Goal: Transaction & Acquisition: Register for event/course

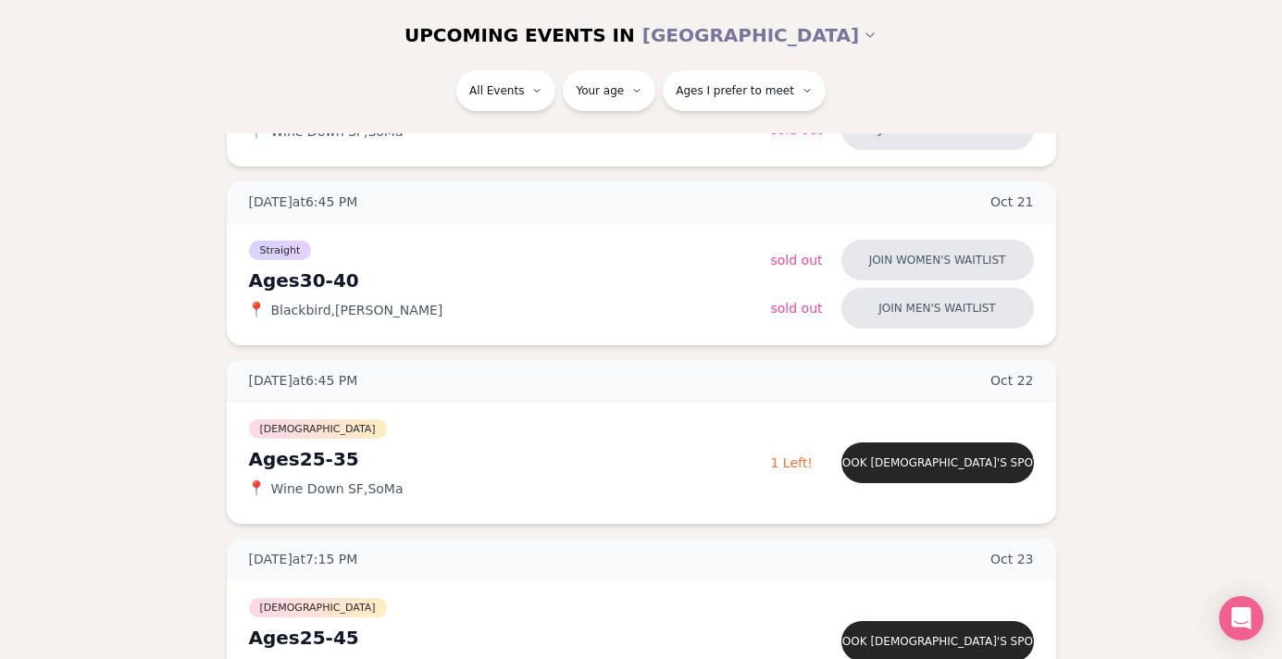
scroll to position [754, 0]
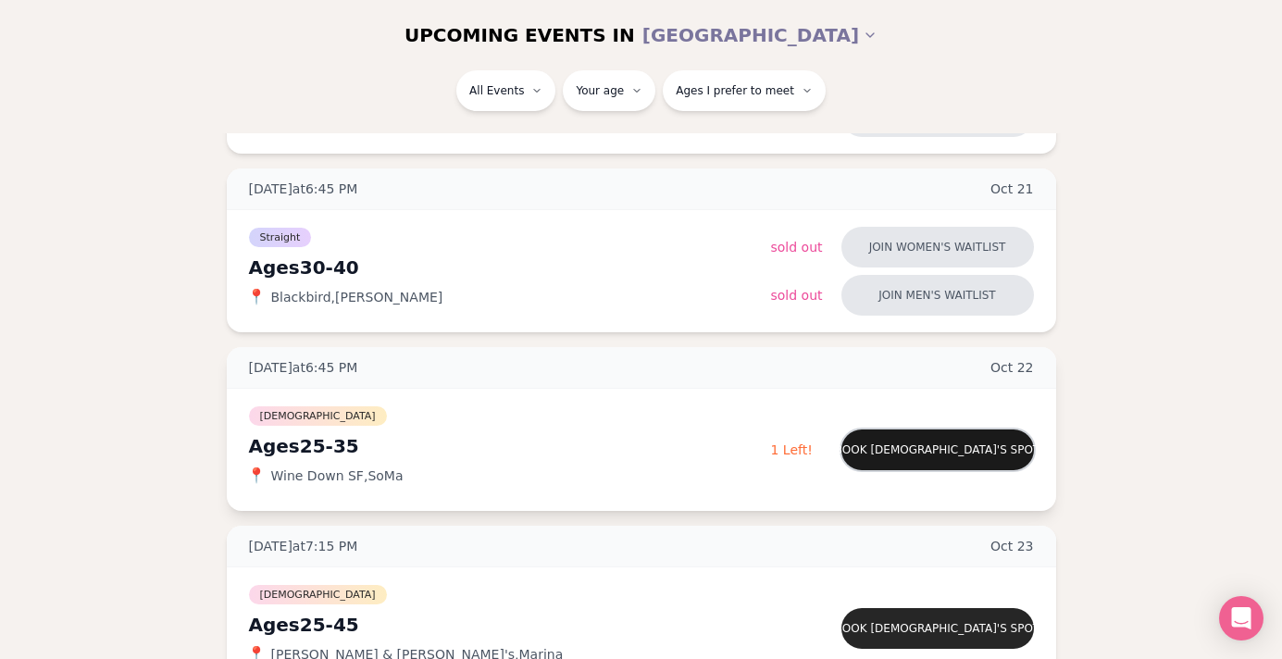
click at [891, 464] on button "Book [DEMOGRAPHIC_DATA]'s spot" at bounding box center [937, 449] width 192 height 41
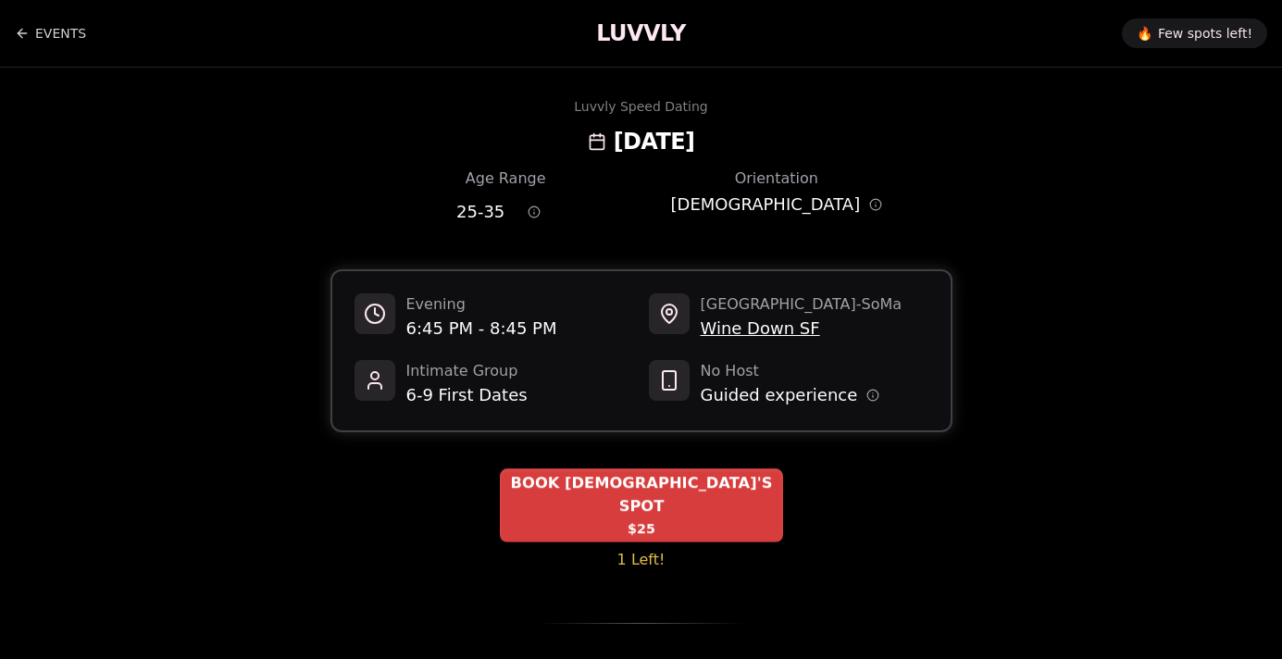
click at [682, 489] on span "BOOK [DEMOGRAPHIC_DATA]'S SPOT" at bounding box center [641, 494] width 283 height 45
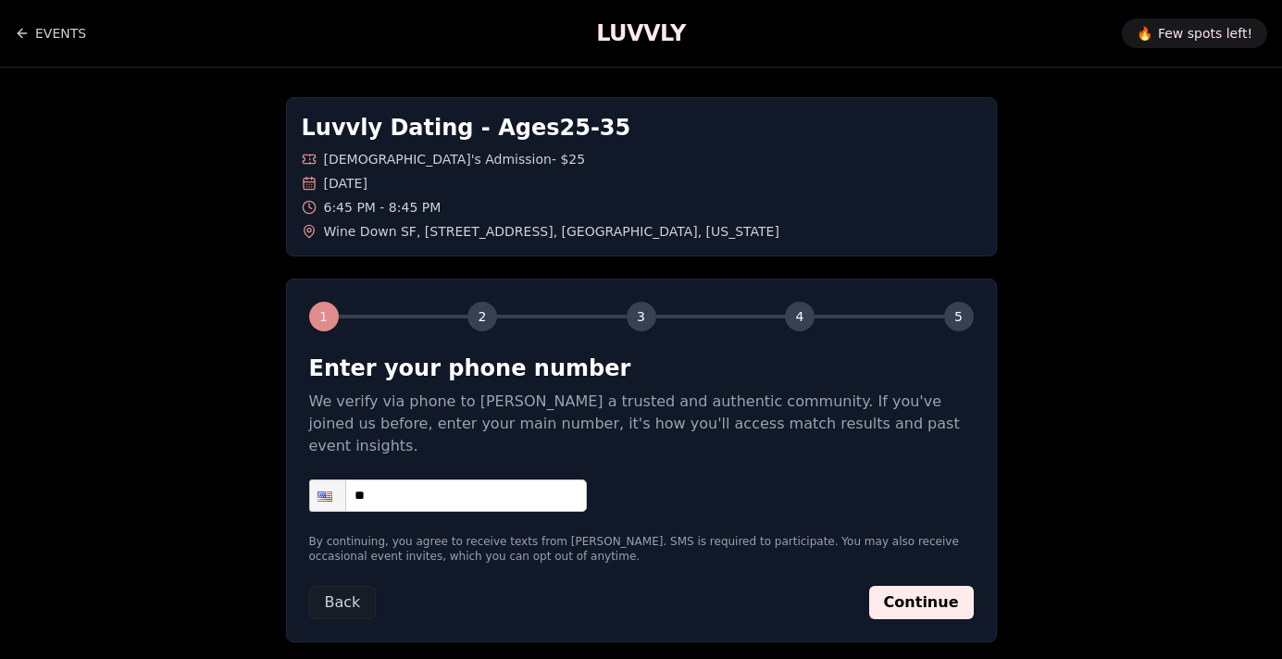
click at [500, 479] on input "**" at bounding box center [448, 495] width 278 height 32
type input "**********"
click at [906, 586] on button "Continue" at bounding box center [921, 602] width 105 height 33
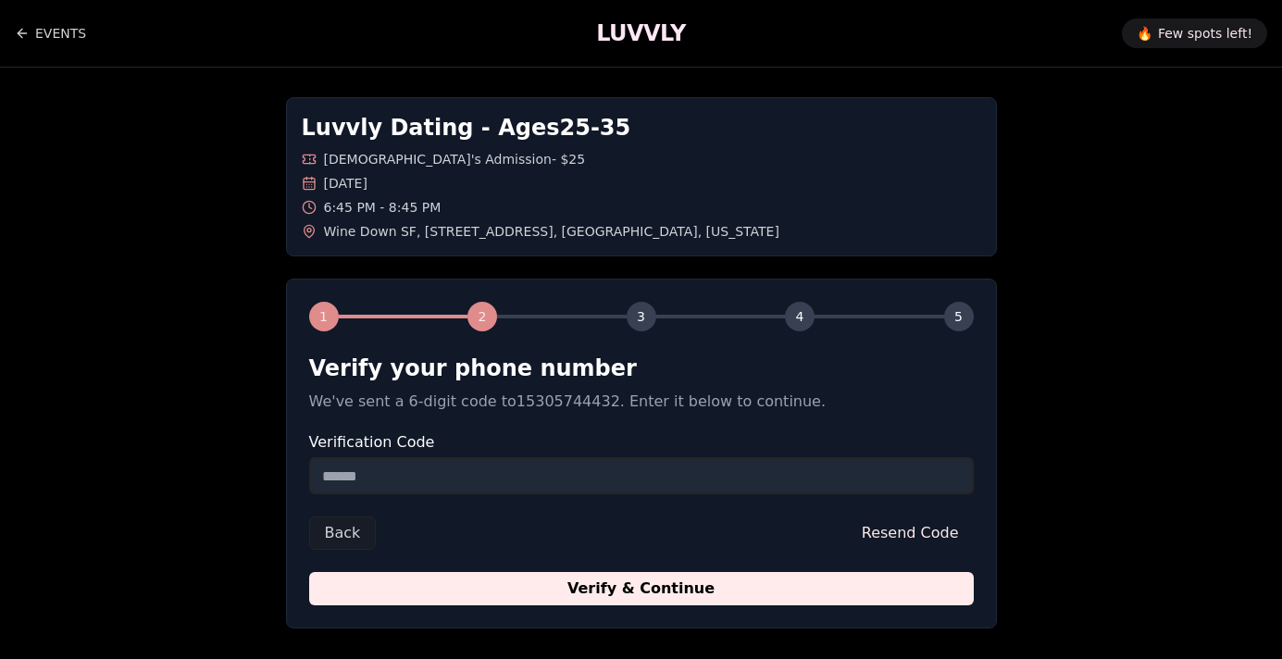
click at [449, 473] on input "Verification Code" at bounding box center [641, 475] width 664 height 37
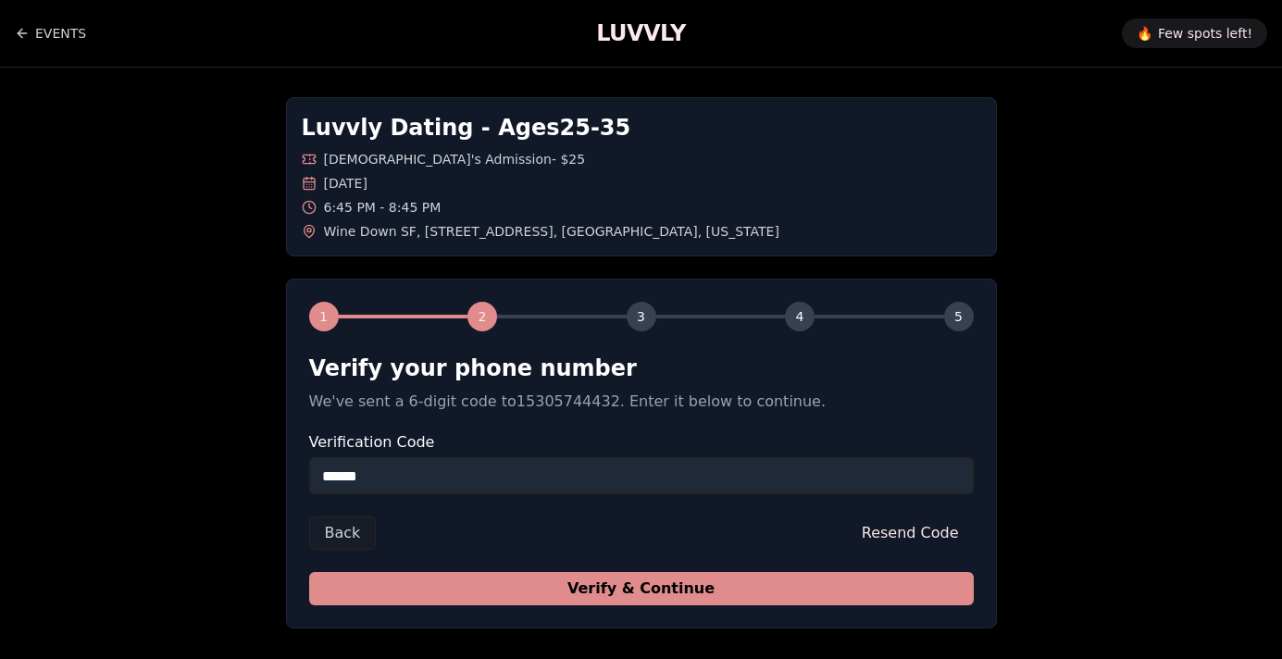
type input "******"
click at [402, 595] on button "Verify & Continue" at bounding box center [641, 588] width 664 height 33
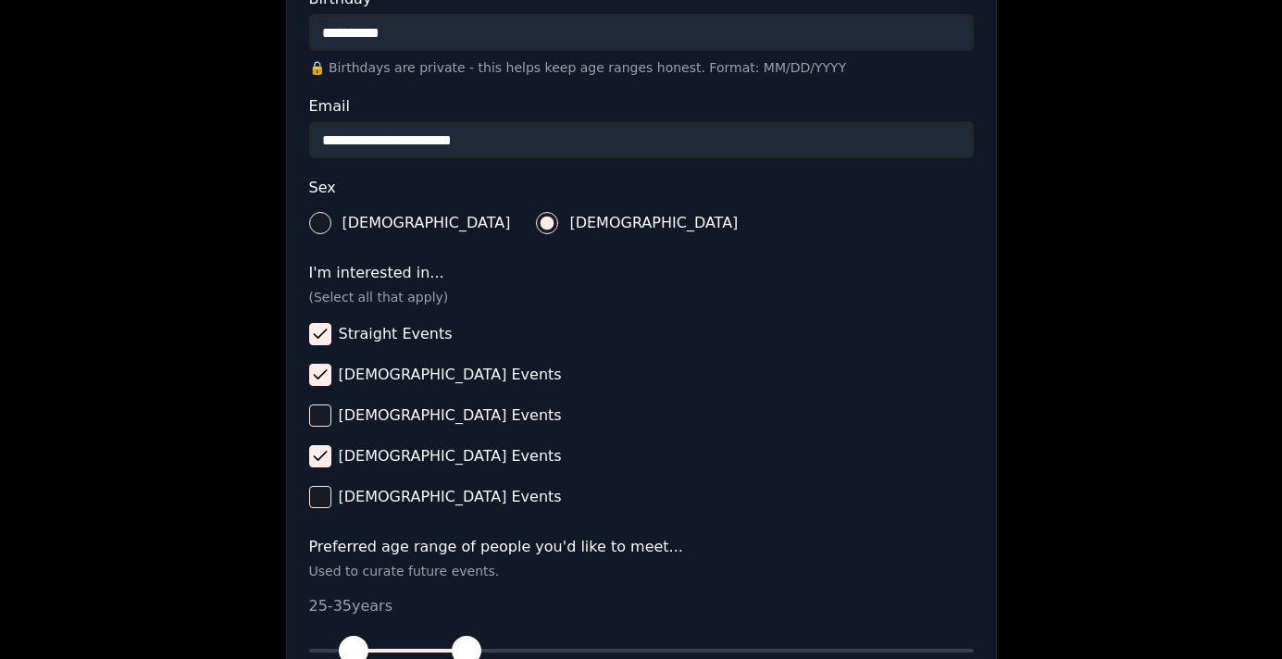
scroll to position [807, 0]
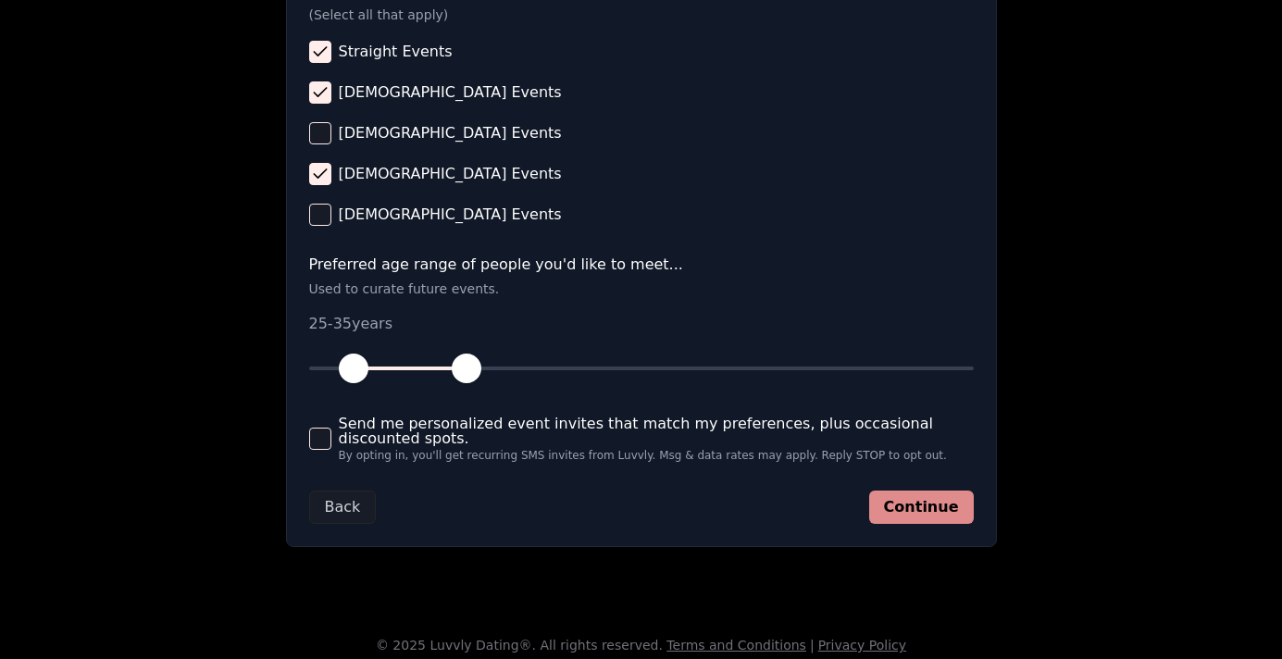
click at [911, 521] on button "Continue" at bounding box center [921, 506] width 105 height 33
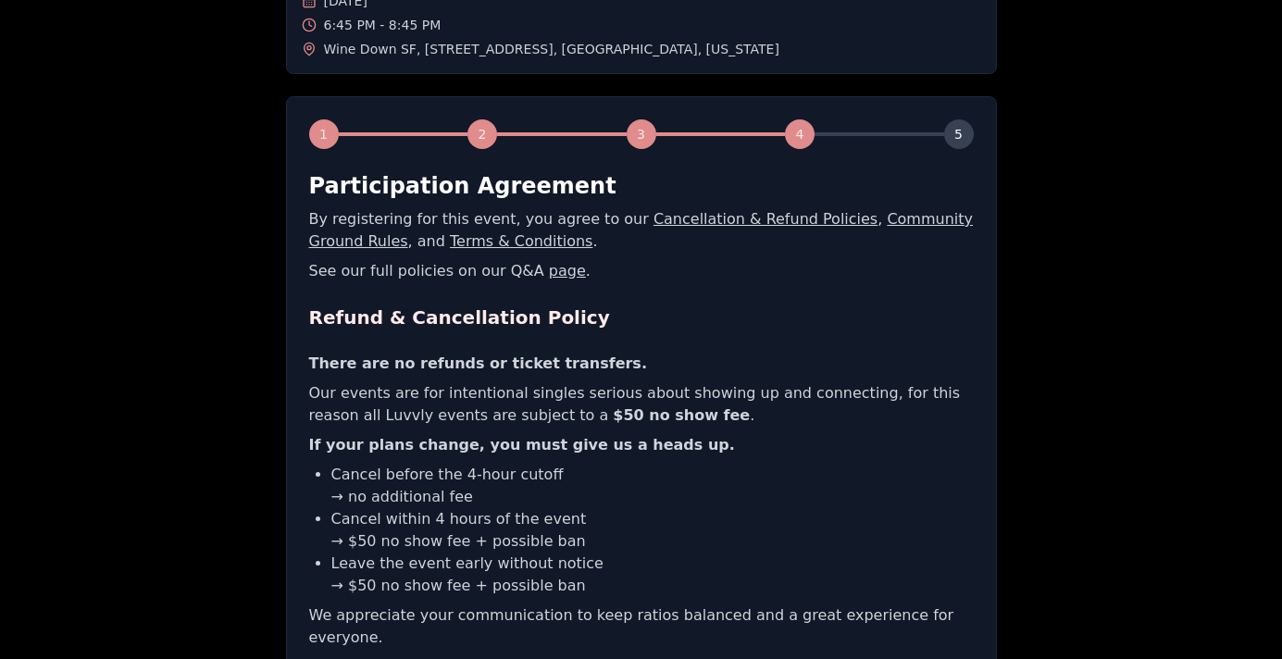
scroll to position [414, 0]
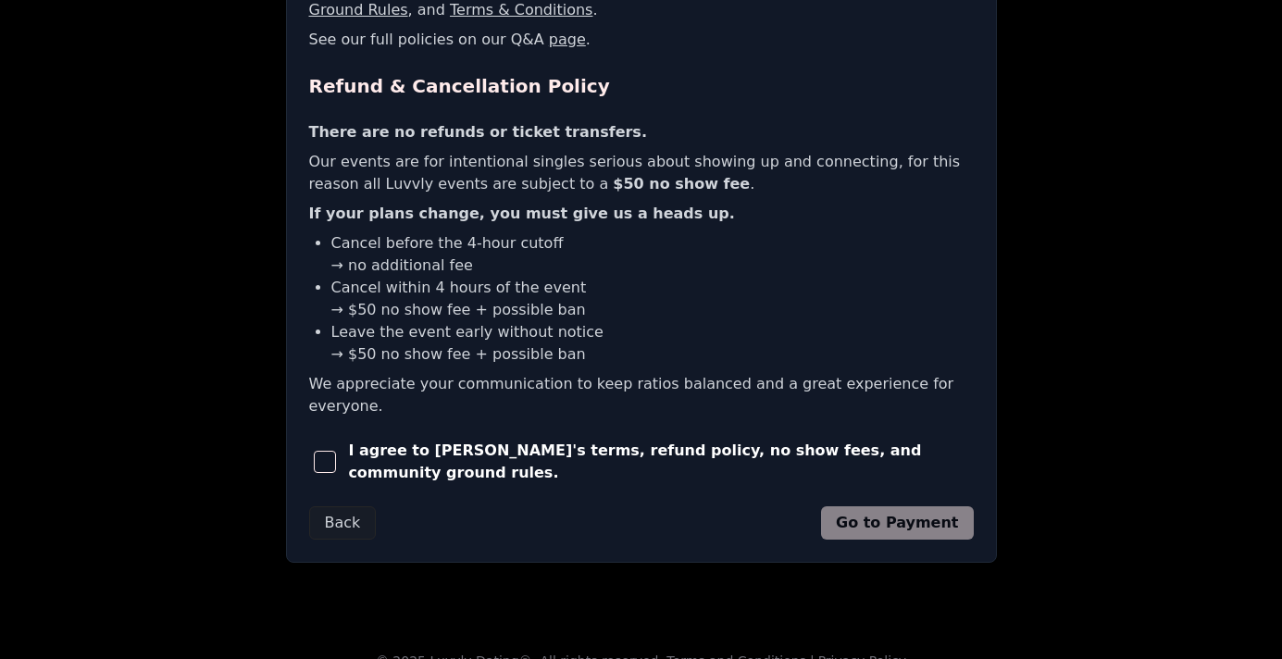
click at [333, 451] on span "button" at bounding box center [325, 462] width 22 height 22
click at [871, 506] on button "Go to Payment" at bounding box center [897, 522] width 153 height 33
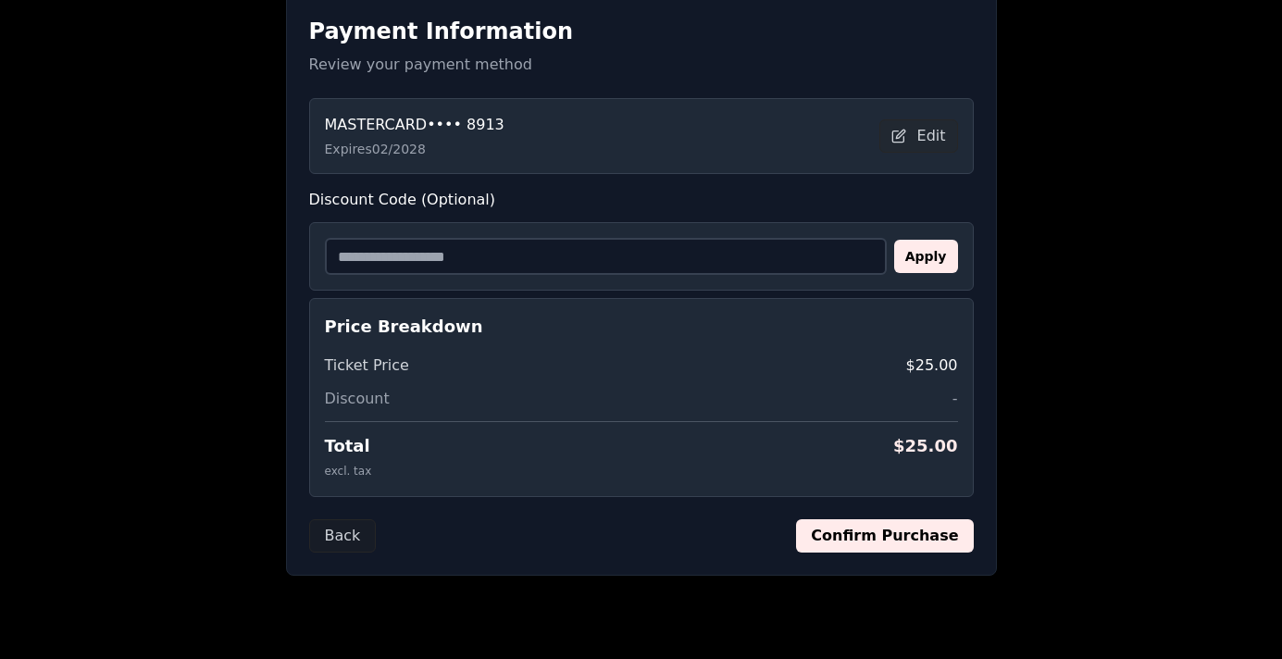
scroll to position [333, 0]
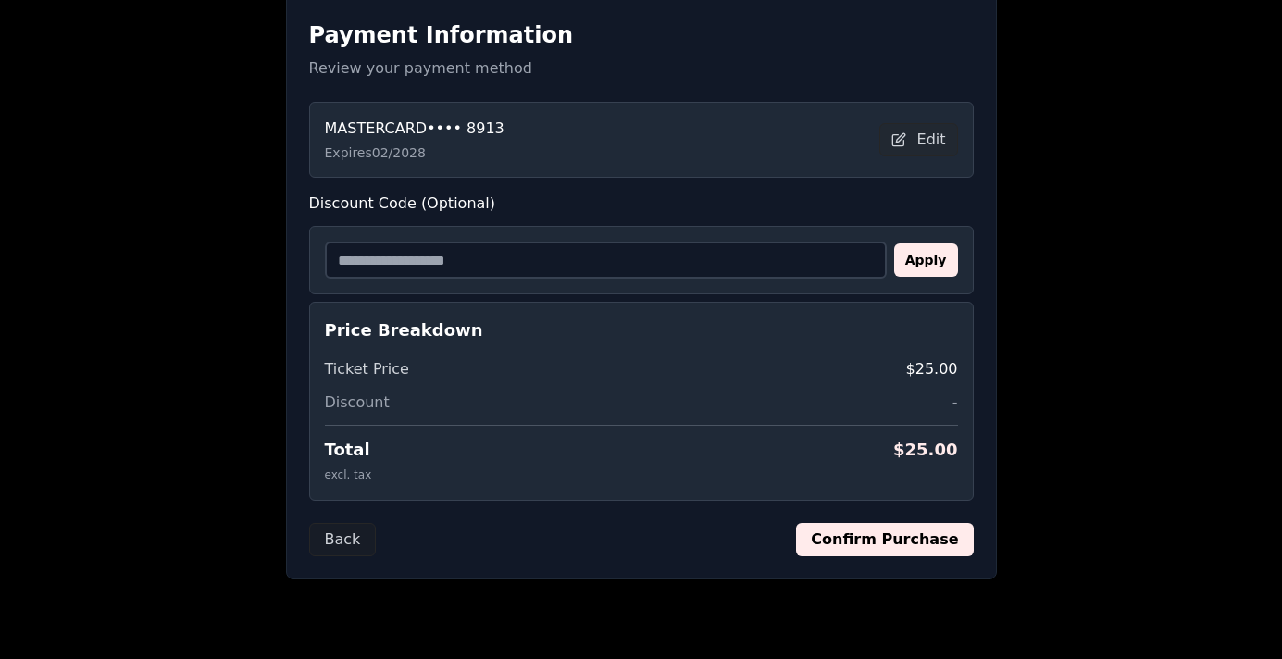
click at [840, 533] on button "Confirm Purchase" at bounding box center [884, 539] width 177 height 33
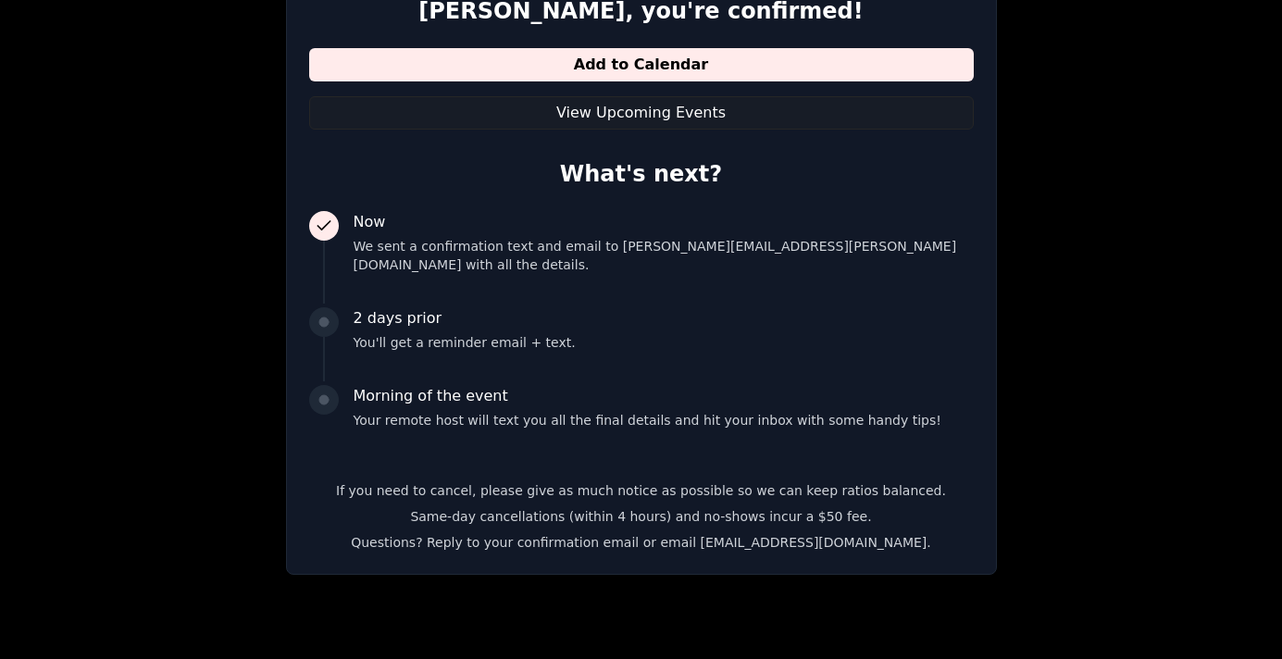
scroll to position [355, 0]
